Goal: Find specific page/section: Find specific page/section

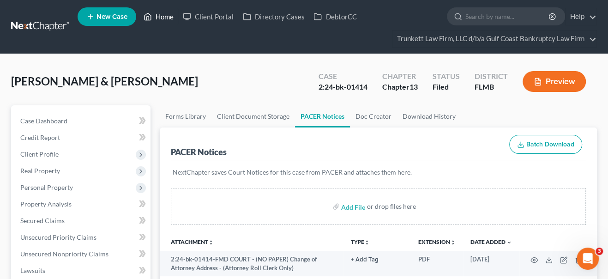
click at [167, 19] on link "Home" at bounding box center [158, 16] width 39 height 17
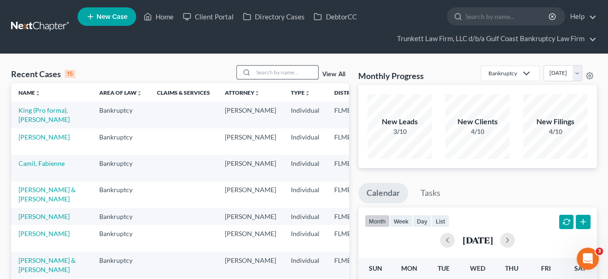
click at [263, 66] on input "search" at bounding box center [285, 72] width 65 height 13
type input "roteta"
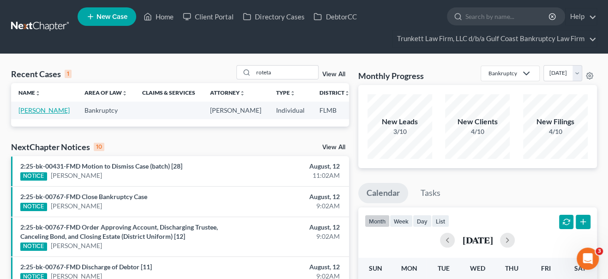
click at [35, 114] on link "[PERSON_NAME]" at bounding box center [43, 110] width 51 height 8
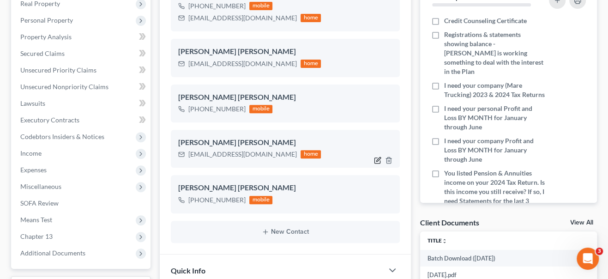
scroll to position [168, 0]
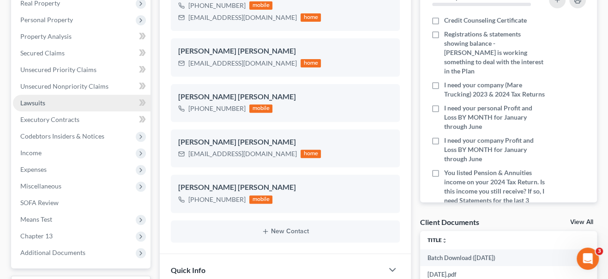
click at [42, 104] on span "Lawsuits" at bounding box center [32, 103] width 25 height 8
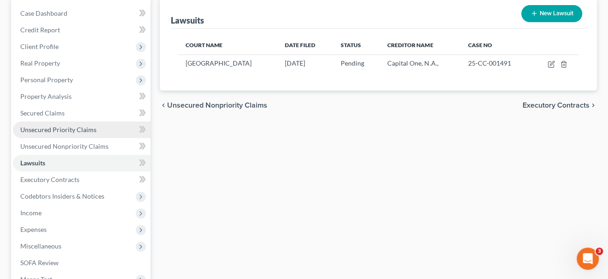
scroll to position [126, 0]
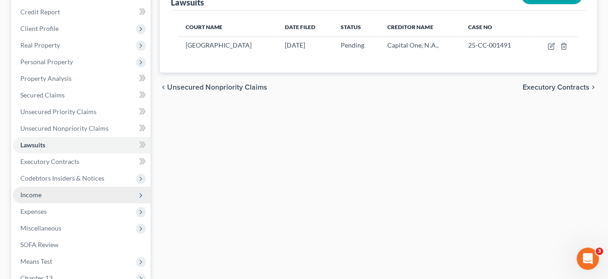
click at [33, 193] on span "Income" at bounding box center [30, 195] width 21 height 8
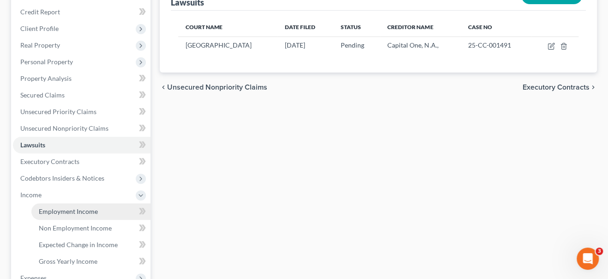
click at [48, 214] on link "Employment Income" at bounding box center [90, 211] width 119 height 17
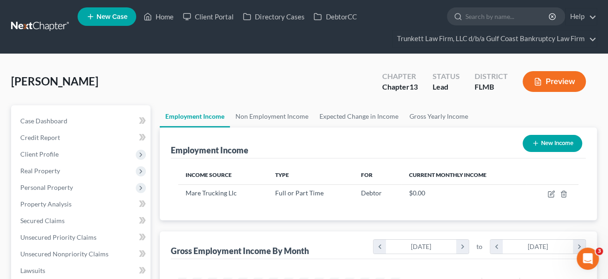
scroll to position [164, 244]
